Goal: Information Seeking & Learning: Learn about a topic

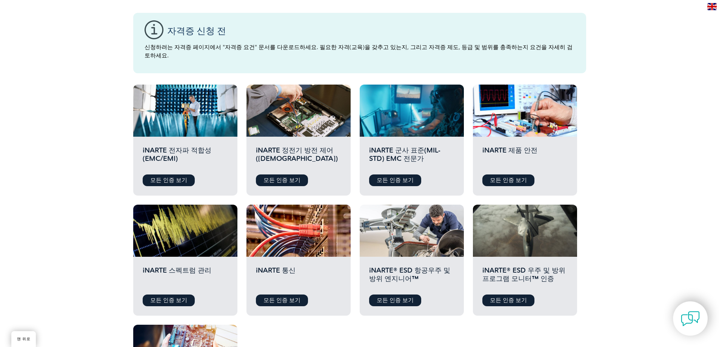
scroll to position [226, 0]
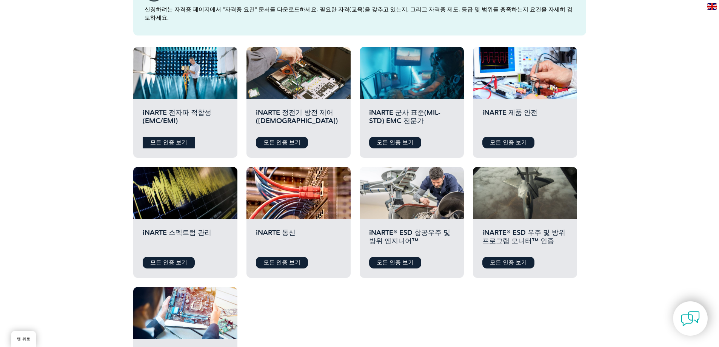
click at [164, 139] on font "모든 인증 보기" at bounding box center [168, 142] width 37 height 7
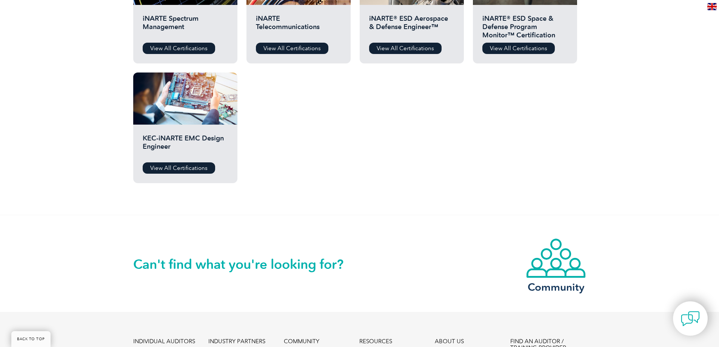
scroll to position [472, 0]
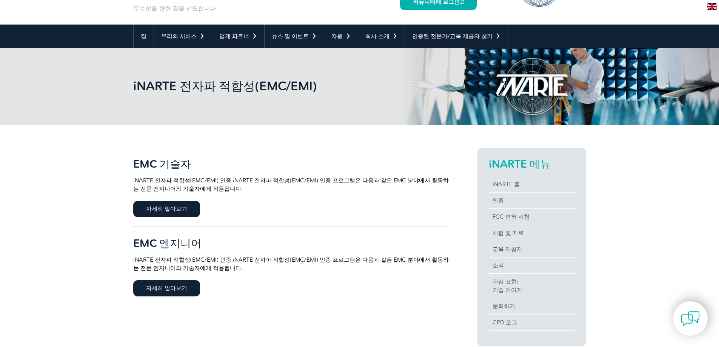
scroll to position [151, 0]
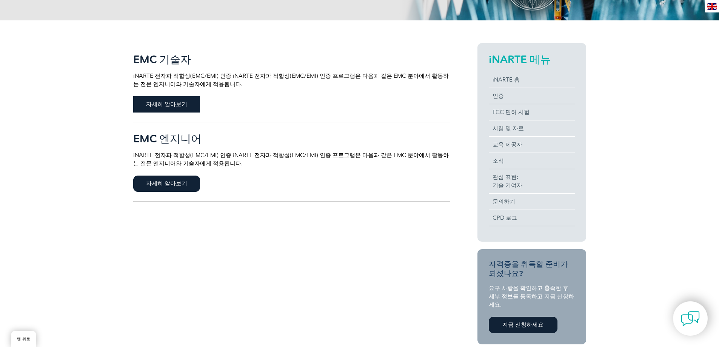
click at [172, 108] on font "자세히 알아보기" at bounding box center [166, 104] width 41 height 7
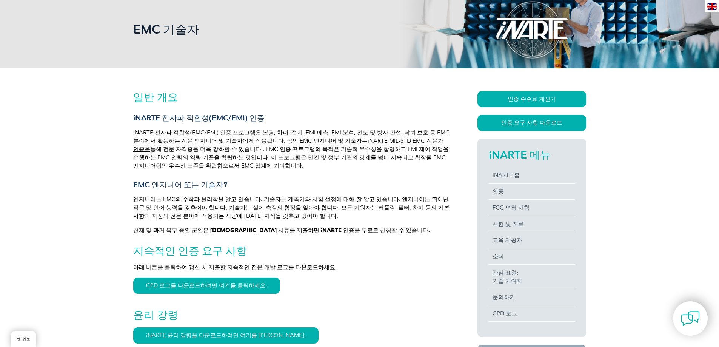
scroll to position [113, 0]
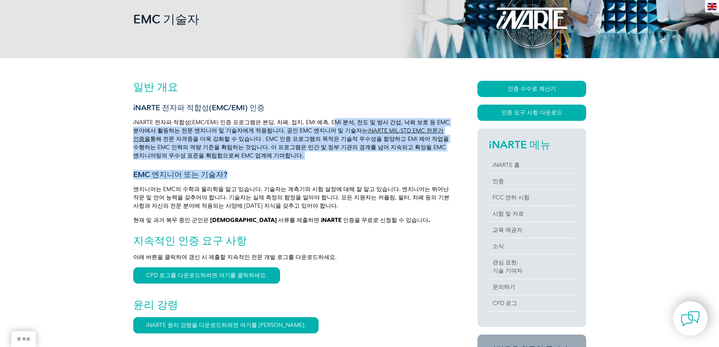
drag, startPoint x: 328, startPoint y: 127, endPoint x: 357, endPoint y: 161, distance: 45.2
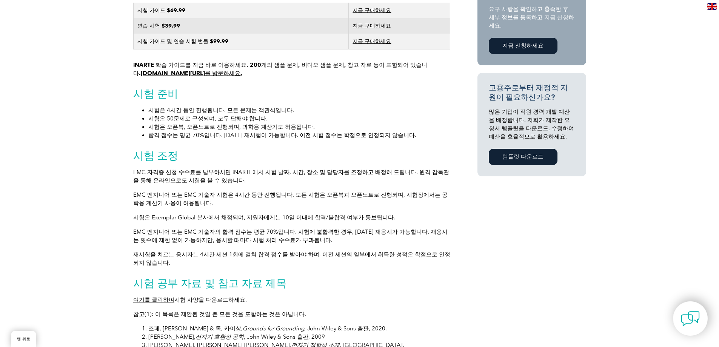
scroll to position [490, 0]
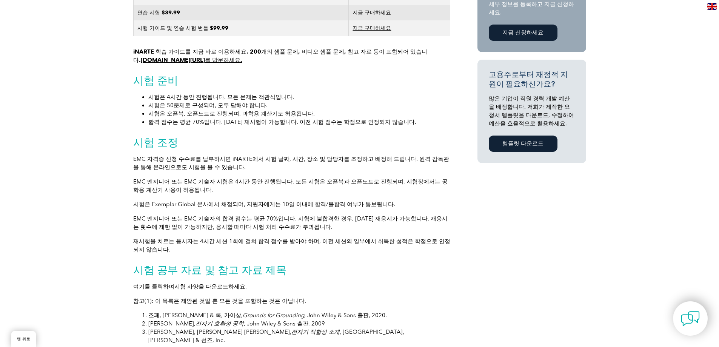
click at [45, 126] on div "일반 개요 iNARTE 전자파 적합성(EMC/EMI) 인증 iNARTE 전자파 적합성(EMC/EMI) 인증 프로그램은 본딩, 차폐, 접지, E…" at bounding box center [359, 170] width 719 height 979
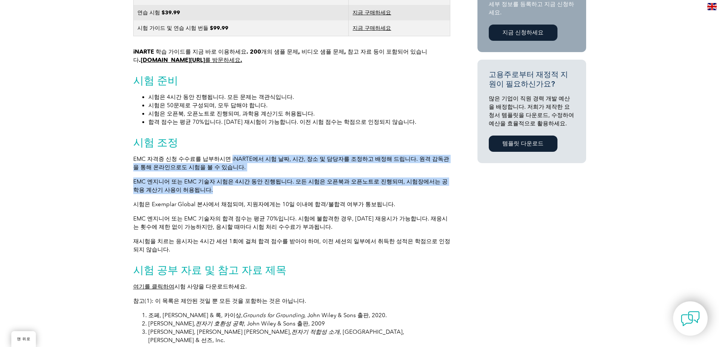
drag, startPoint x: 225, startPoint y: 161, endPoint x: 309, endPoint y: 190, distance: 88.5
click at [291, 189] on div "일반 개요 iNARTE 전자파 적합성(EMC/EMI) 인증 iNARTE 전자파 적합성(EMC/EMI) 인증 프로그램은 본딩, 차폐, 접지, E…" at bounding box center [291, 168] width 317 height 930
click at [324, 191] on p "EMC 엔지니어 또는 EMC 기술자 시험은 4시간 동안 진행됩니다. 모든 시험은 오픈북과 오픈노트로 진행되며, 시험장에서는 공학용 계산기 사용…" at bounding box center [291, 185] width 317 height 17
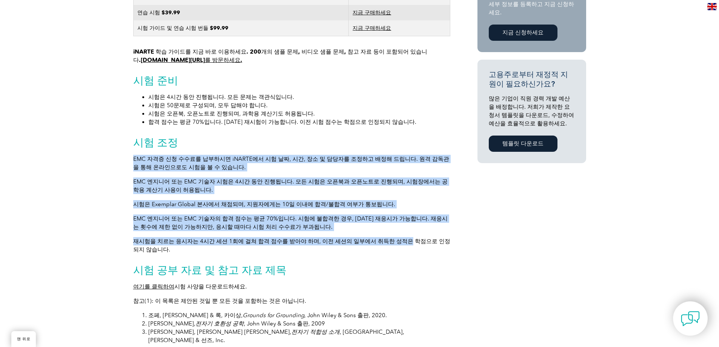
drag, startPoint x: 360, startPoint y: 150, endPoint x: 391, endPoint y: 239, distance: 94.4
click at [391, 239] on div "일반 개요 iNARTE 전자파 적합성(EMC/EMI) 인증 iNARTE 전자파 적합성(EMC/EMI) 인증 프로그램은 본딩, 차폐, 접지, E…" at bounding box center [291, 168] width 317 height 930
click at [391, 239] on p "재시험을 치르는 응시자는 4시간 세션 1회에 걸쳐 합격 점수를 받아야 하며, 이전 세션의 일부에서 취득한 성적은 학점으로 인정되지 않습니다." at bounding box center [291, 245] width 317 height 17
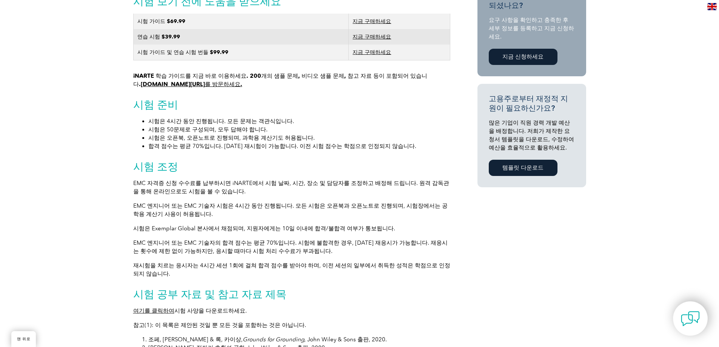
scroll to position [453, 0]
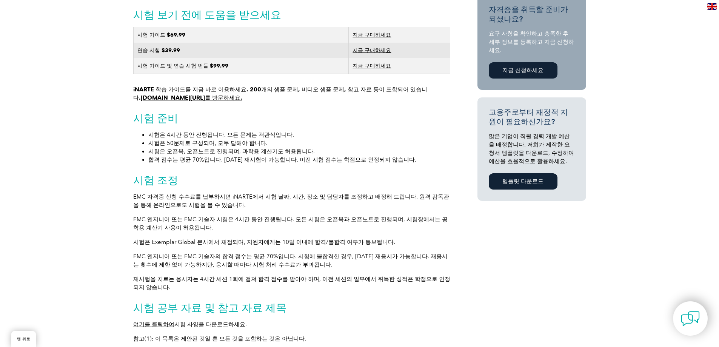
click at [369, 66] on font "지금 구매하세요" at bounding box center [371, 66] width 38 height 6
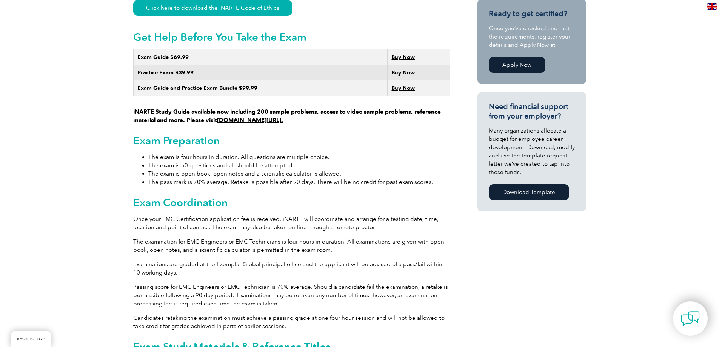
scroll to position [464, 0]
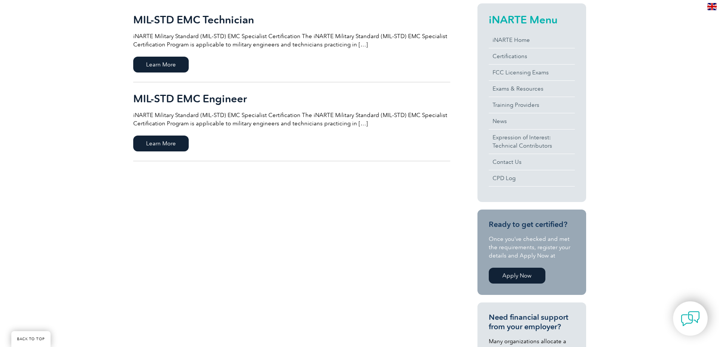
scroll to position [151, 0]
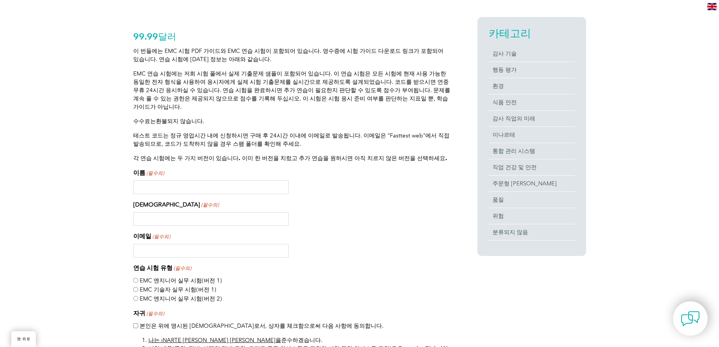
scroll to position [78, 0]
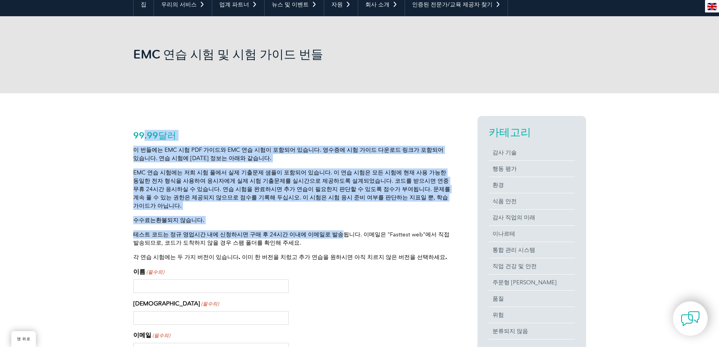
drag, startPoint x: 144, startPoint y: 133, endPoint x: 325, endPoint y: 229, distance: 204.7
click at [325, 231] on font "테스트 코드는 정규 영업시간 내에 신청하시면 구매 후 24시간 이내에 이메일로 발송됩니다. 이메일은 "Fasttest web"에서 직접 발송되…" at bounding box center [291, 238] width 316 height 15
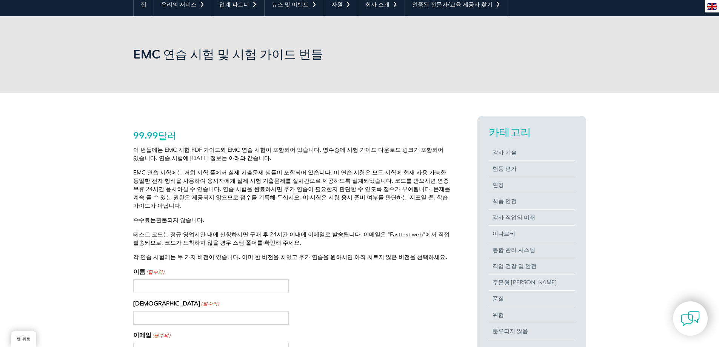
drag, startPoint x: 281, startPoint y: 181, endPoint x: 339, endPoint y: 209, distance: 63.8
click at [339, 209] on div "이 번들에는 EMC 시험 PDF 가이드와 EMC 연습 시험이 포함되어 있습니다. 영수증에 시험 가이드 다운로드 링크가 포함되어 있습니다. 연습…" at bounding box center [291, 203] width 317 height 115
click at [339, 216] on p "수수료는 환불되지 않습니다 ." at bounding box center [291, 220] width 317 height 8
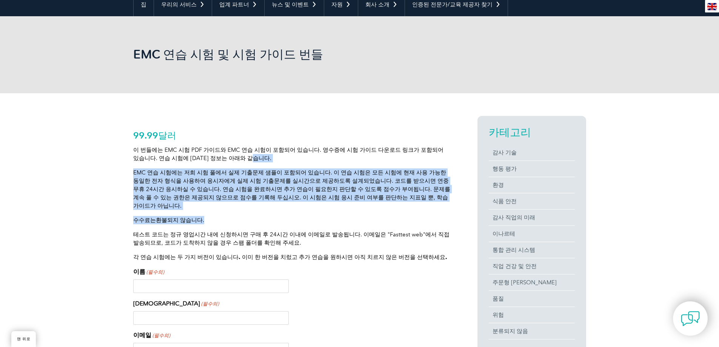
drag, startPoint x: 339, startPoint y: 209, endPoint x: 314, endPoint y: 158, distance: 56.5
click at [314, 158] on div "이 번들에는 EMC 시험 PDF 가이드와 EMC 연습 시험이 포함되어 있습니다. 영수증에 시험 가이드 다운로드 링크가 포함되어 있습니다. 연습…" at bounding box center [291, 203] width 317 height 115
click at [314, 158] on p "이 번들에는 EMC 시험 PDF 가이드와 EMC 연습 시험이 포함되어 있습니다. 영수증에 시험 가이드 다운로드 링크가 포함되어 있습니다. 연습…" at bounding box center [291, 154] width 317 height 17
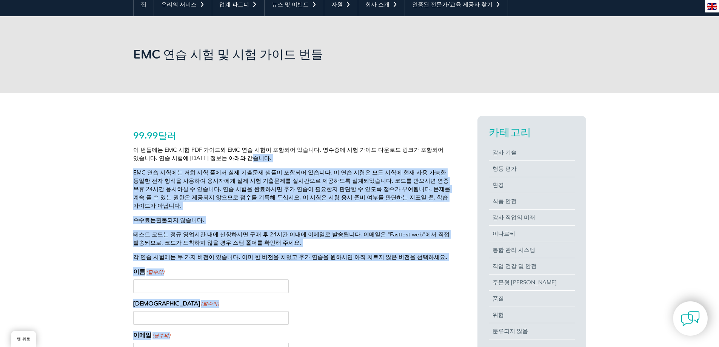
drag, startPoint x: 314, startPoint y: 158, endPoint x: 375, endPoint y: 255, distance: 114.9
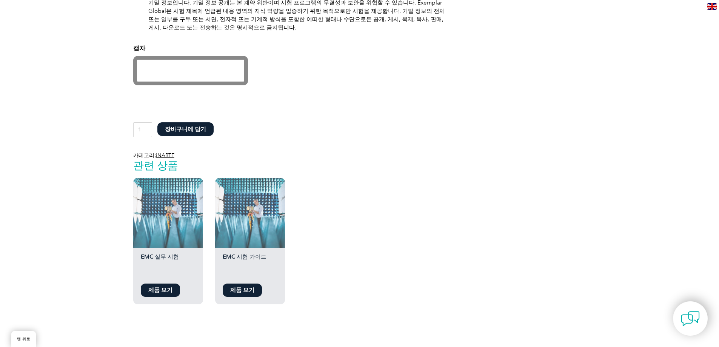
scroll to position [682, 0]
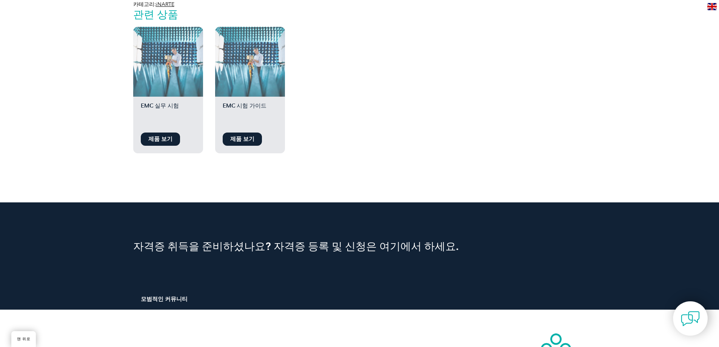
click at [246, 135] on font "제품 보기" at bounding box center [242, 138] width 24 height 7
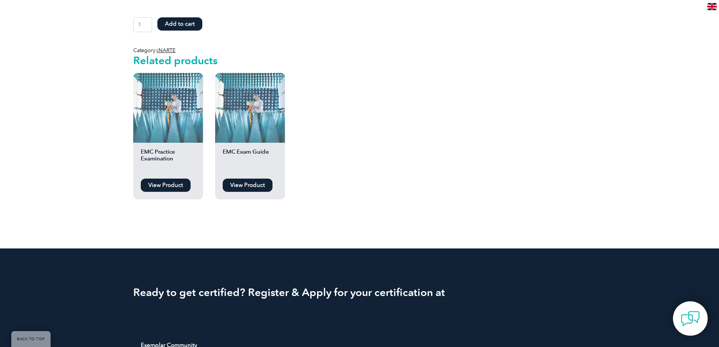
scroll to position [735, 0]
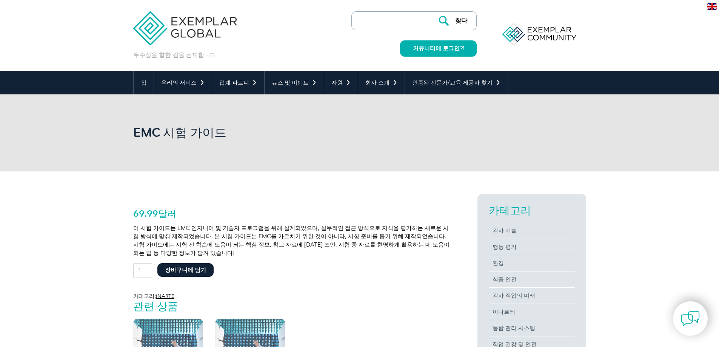
click at [191, 29] on img at bounding box center [185, 22] width 104 height 45
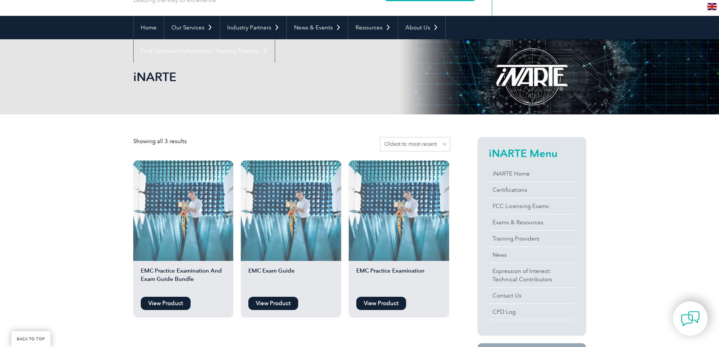
scroll to position [151, 0]
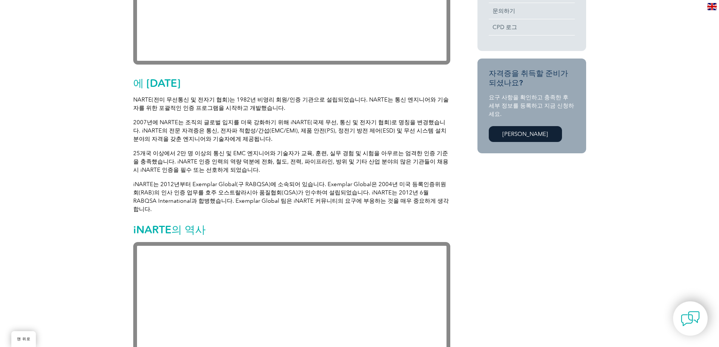
scroll to position [340, 0]
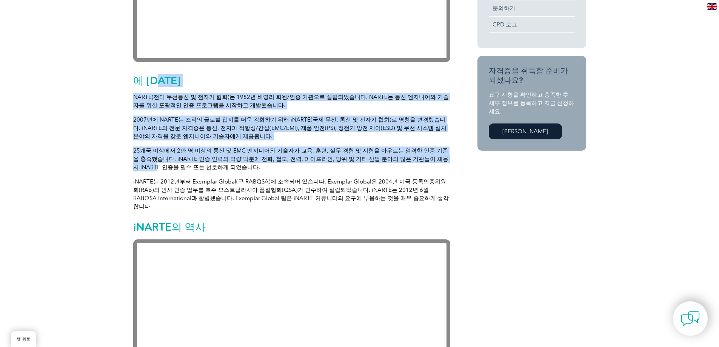
drag, startPoint x: 373, startPoint y: 86, endPoint x: 426, endPoint y: 162, distance: 93.2
click at [426, 162] on p "25개국 이상에서 2만 명 이상의 통신 및 EMC 엔지니어와 기술자가 교육, 훈련, 실무 경험 및 시험을 아우르는 엄격한 인증 기준을 충족했습…" at bounding box center [291, 158] width 317 height 25
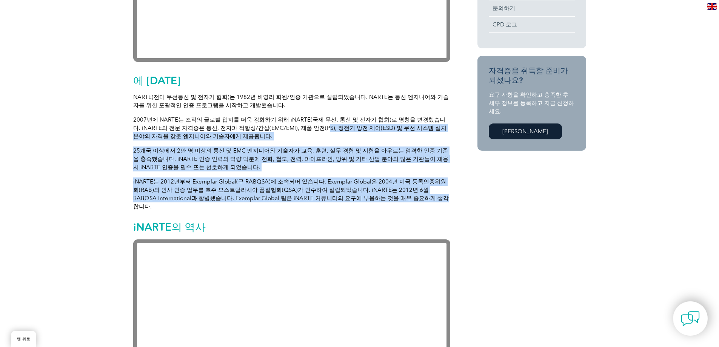
drag, startPoint x: 316, startPoint y: 131, endPoint x: 405, endPoint y: 201, distance: 113.6
click at [405, 201] on font "iNARTE는 2012년부터 Exemplar Global(구 RABQSA)에 소속되어 있습니다. Exemplar Global은 2004년 미국…" at bounding box center [290, 194] width 315 height 32
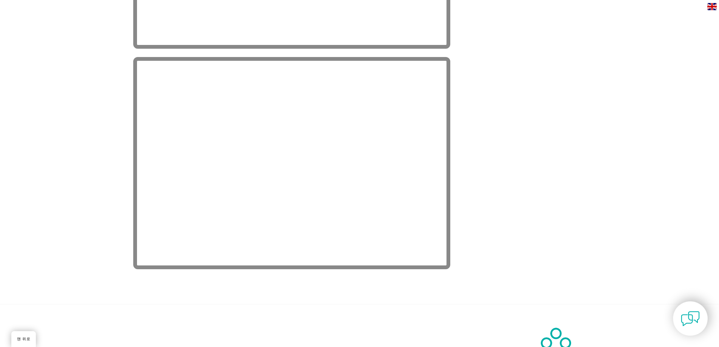
scroll to position [1320, 0]
